Goal: Transaction & Acquisition: Purchase product/service

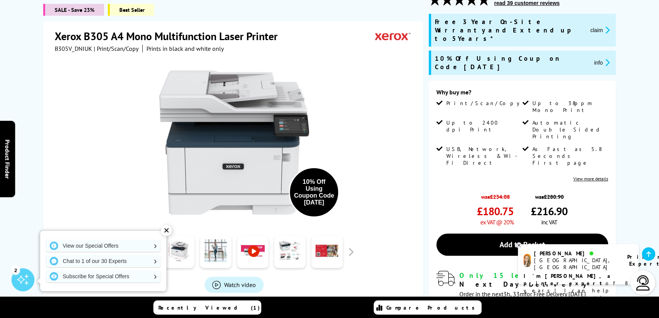
click at [163, 229] on div "✕" at bounding box center [166, 230] width 11 height 11
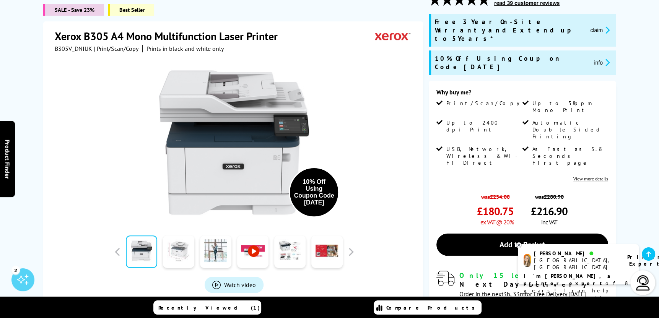
click at [181, 253] on link at bounding box center [178, 252] width 31 height 32
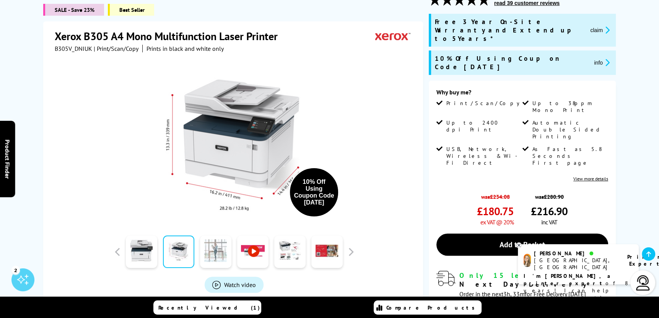
click at [216, 255] on link at bounding box center [215, 252] width 31 height 32
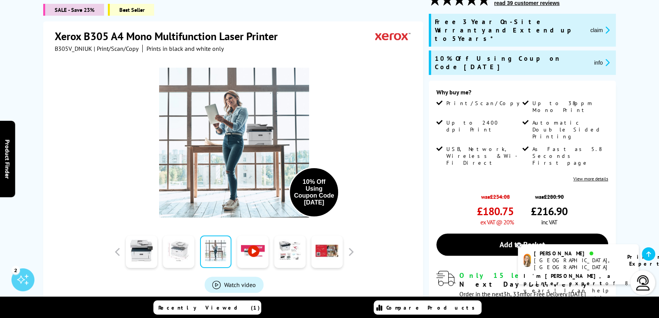
click at [183, 253] on link at bounding box center [178, 252] width 31 height 32
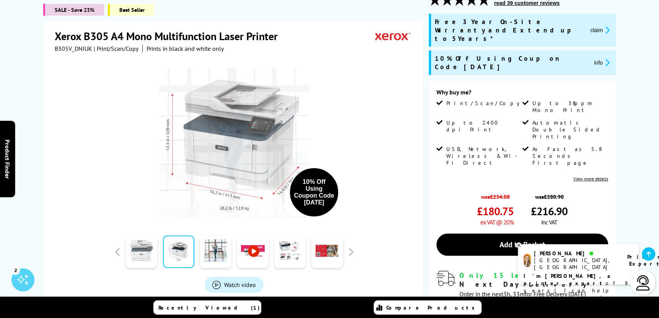
click at [155, 257] on link at bounding box center [141, 251] width 31 height 32
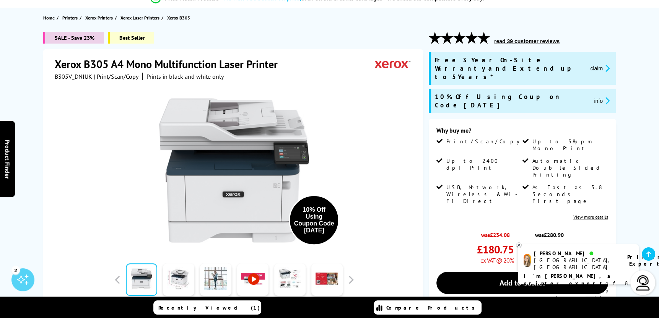
scroll to position [153, 0]
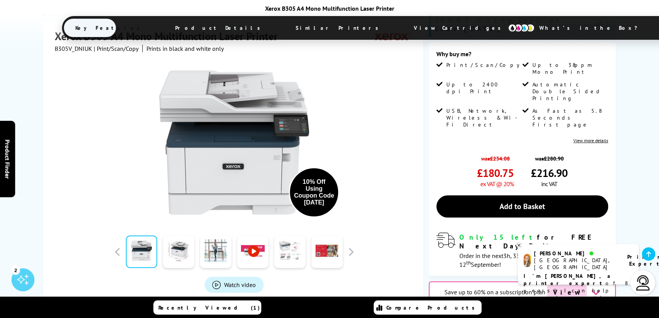
click at [290, 240] on link at bounding box center [289, 252] width 31 height 32
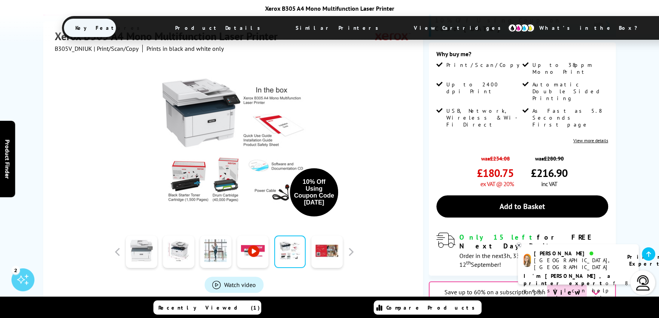
click at [141, 243] on link at bounding box center [141, 252] width 31 height 32
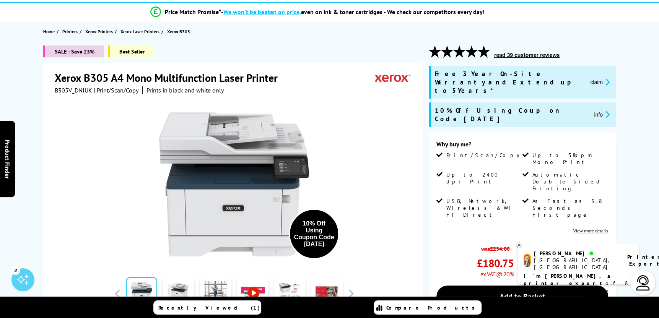
scroll to position [76, 0]
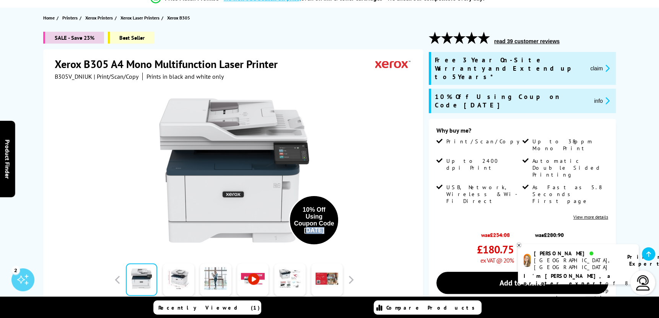
drag, startPoint x: 308, startPoint y: 228, endPoint x: 326, endPoint y: 235, distance: 18.9
click at [326, 235] on div "10% Off Using Coupon Code [DATE]" at bounding box center [314, 220] width 50 height 50
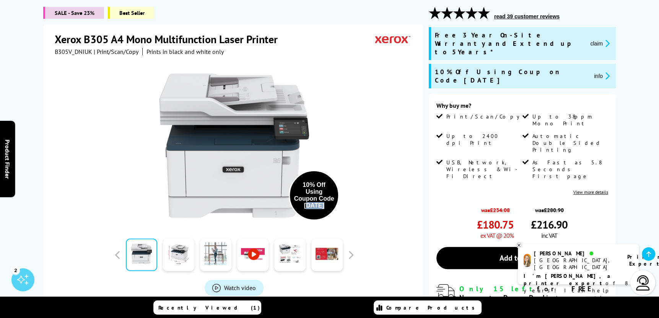
scroll to position [115, 0]
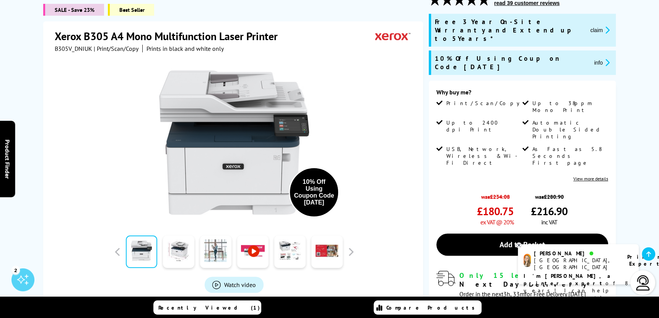
click at [354, 209] on div "10% Off Using Coupon Code [DATE]" at bounding box center [234, 138] width 359 height 173
drag, startPoint x: 302, startPoint y: 185, endPoint x: 333, endPoint y: 199, distance: 34.7
click at [333, 199] on div "10% Off Using Coupon Code [DATE]" at bounding box center [314, 192] width 41 height 28
drag, startPoint x: 333, startPoint y: 199, endPoint x: 325, endPoint y: 211, distance: 14.6
click at [325, 211] on div "10% Off Using Coupon Code [DATE]" at bounding box center [314, 192] width 50 height 50
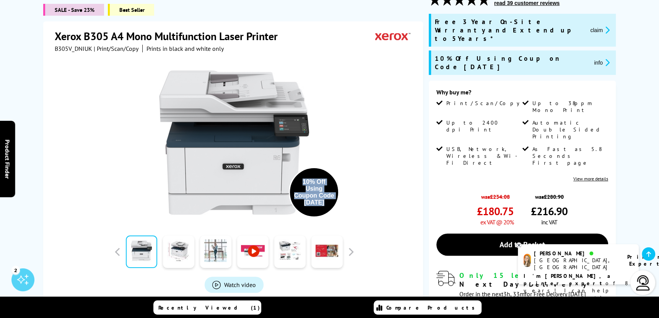
drag, startPoint x: 324, startPoint y: 205, endPoint x: 303, endPoint y: 174, distance: 37.4
click at [303, 174] on div "10% Off Using Coupon Code [DATE]" at bounding box center [314, 192] width 50 height 50
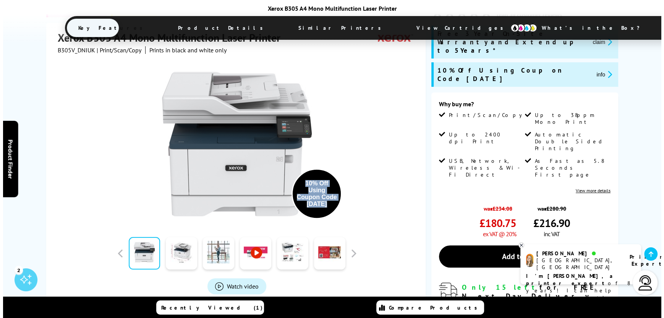
scroll to position [153, 0]
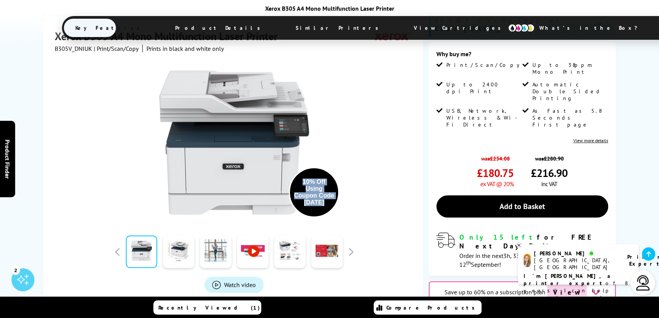
click at [334, 192] on div "10% Off Using Coupon Code [DATE]" at bounding box center [314, 192] width 50 height 50
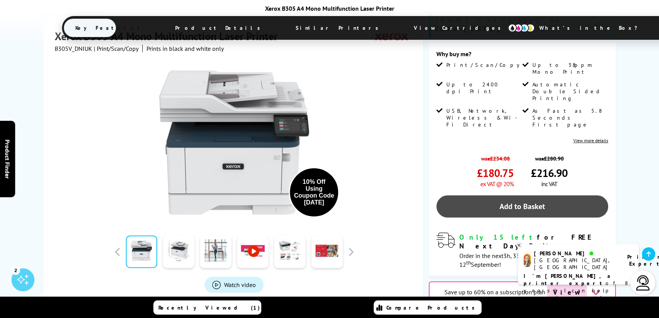
click at [501, 195] on link "Add to Basket" at bounding box center [522, 206] width 172 height 22
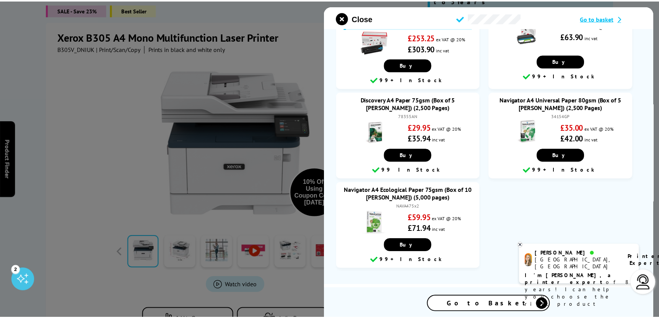
scroll to position [0, 0]
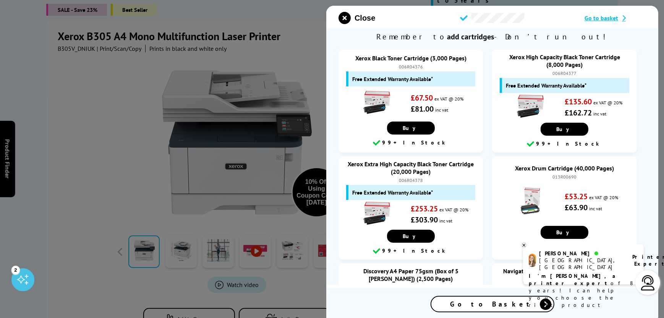
click at [353, 20] on button "Close" at bounding box center [357, 18] width 37 height 12
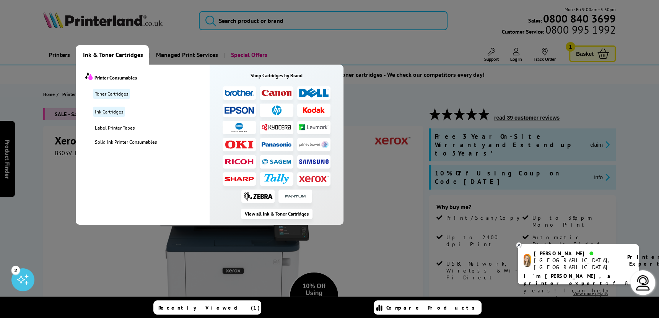
click at [115, 107] on link "Ink Cartridges" at bounding box center [109, 112] width 32 height 10
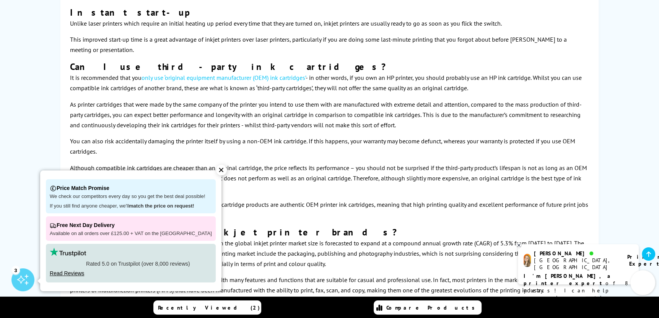
scroll to position [1452, 0]
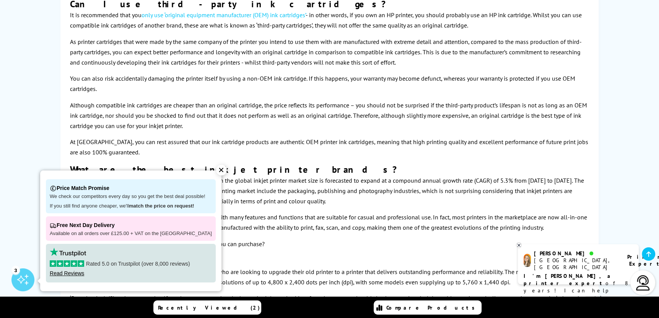
click at [216, 171] on div "✕" at bounding box center [221, 170] width 11 height 11
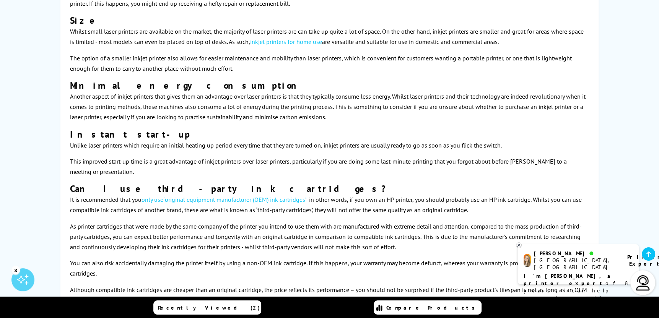
scroll to position [1261, 0]
